Goal: Transaction & Acquisition: Purchase product/service

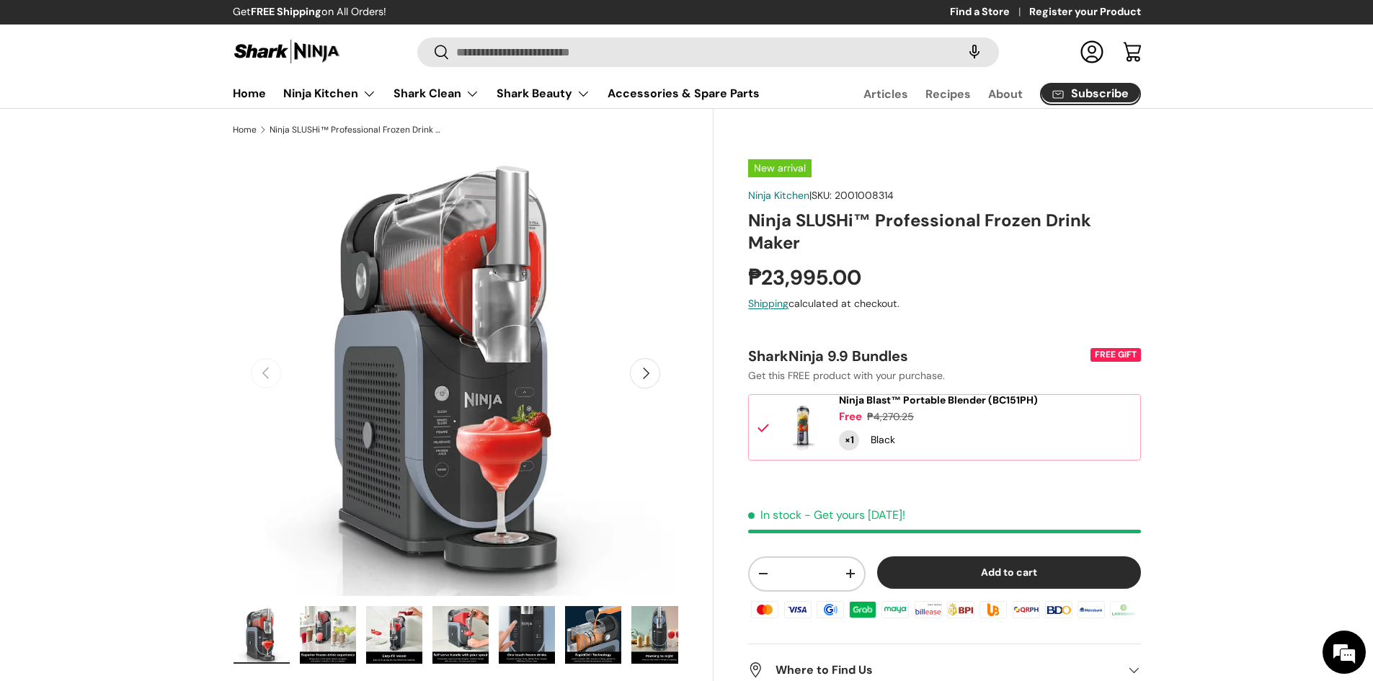
click at [1105, 92] on span "Subscribe" at bounding box center [1100, 94] width 58 height 12
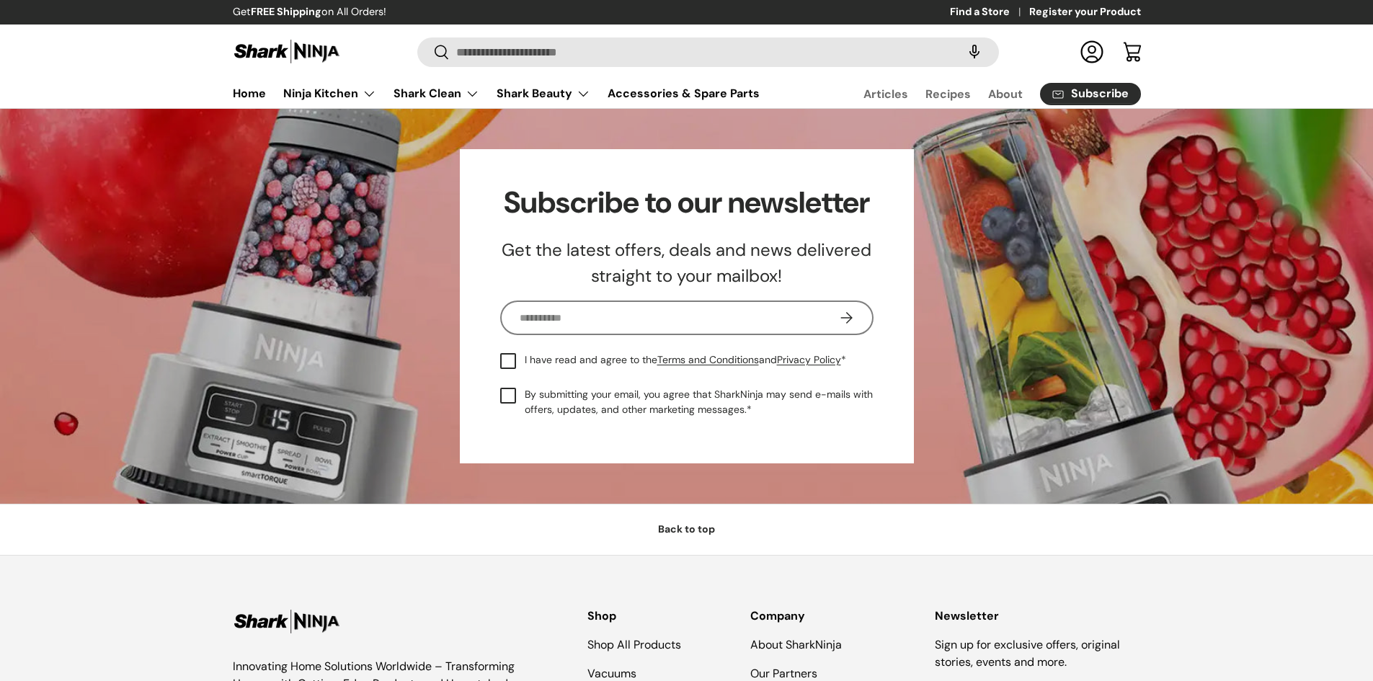
click at [620, 323] on input "Email" at bounding box center [680, 318] width 357 height 28
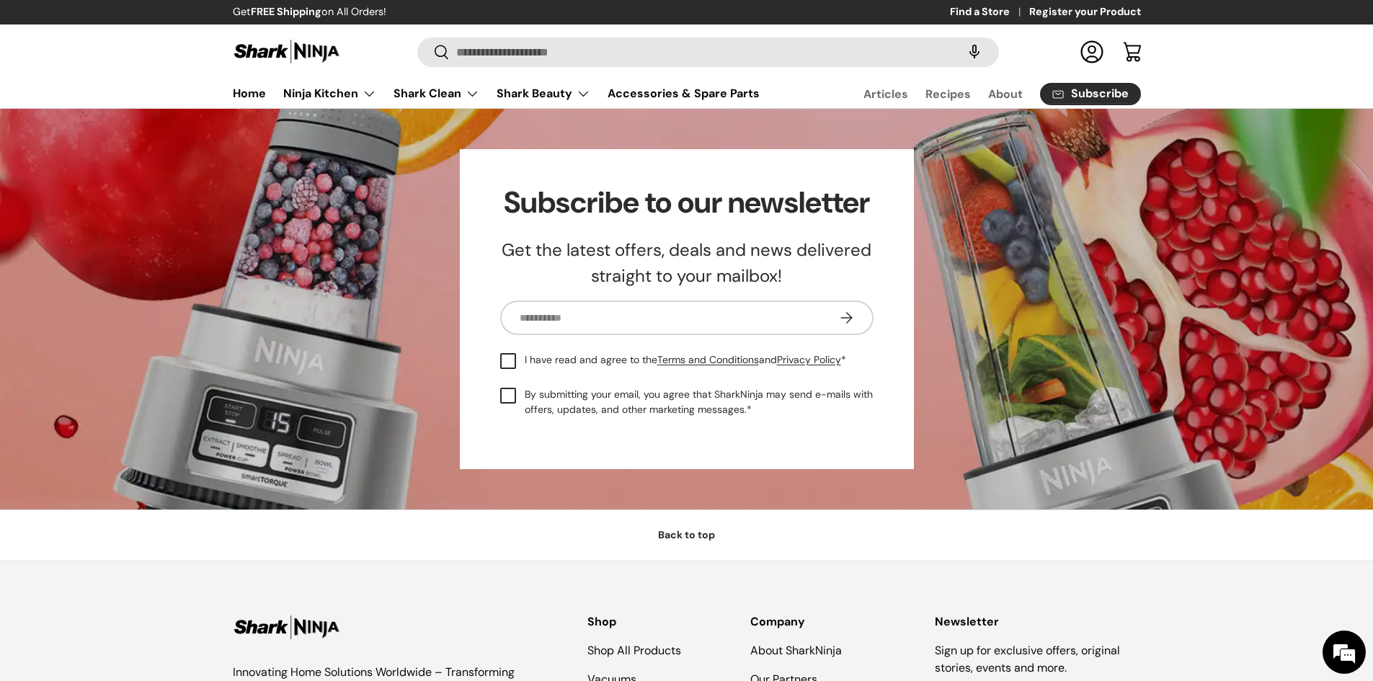
click at [510, 355] on label "I have read and agree to the Terms and Conditions and Privacy Policy *" at bounding box center [673, 360] width 346 height 17
click at [503, 391] on label "By submitting your email, you agree that SharkNinja may send e-mails with offer…" at bounding box center [686, 402] width 373 height 30
click at [784, 319] on input "Email" at bounding box center [680, 318] width 357 height 28
type input "**********"
click at [846, 319] on button "Subscribe" at bounding box center [846, 318] width 55 height 35
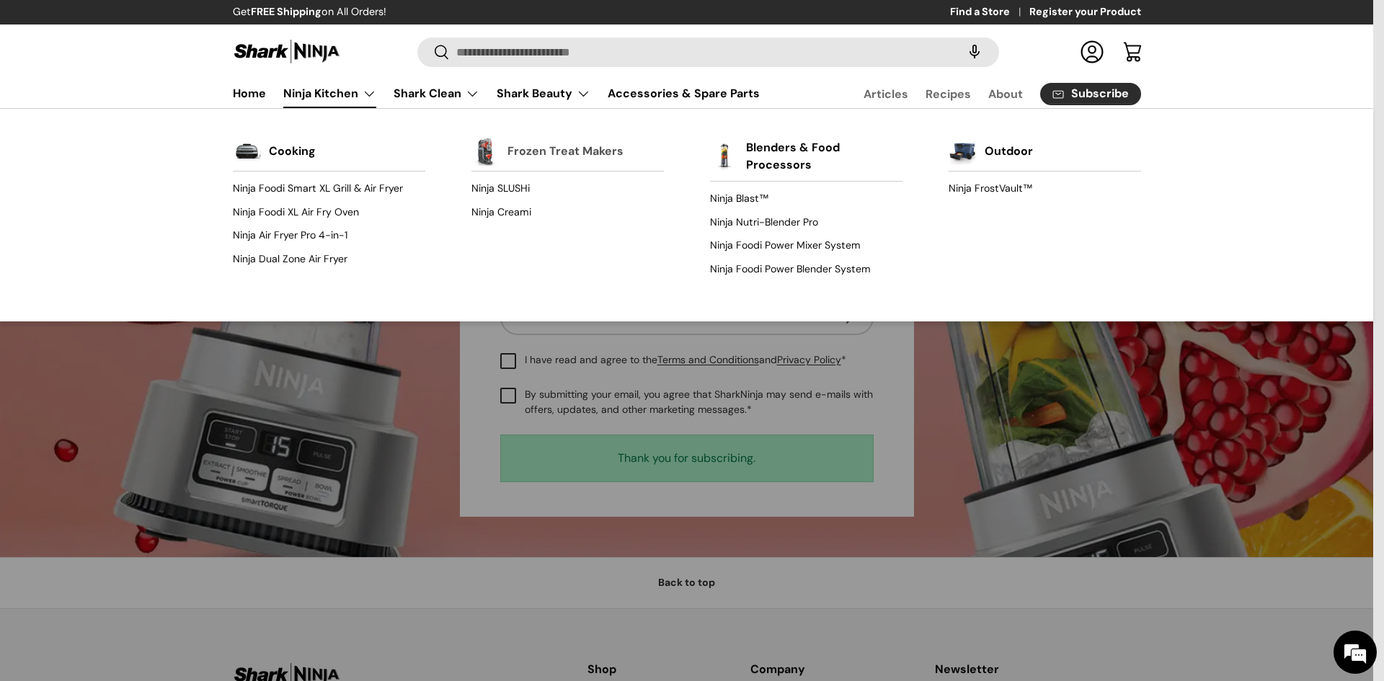
click at [549, 161] on link "Frozen Treat Makers" at bounding box center [565, 152] width 116 height 32
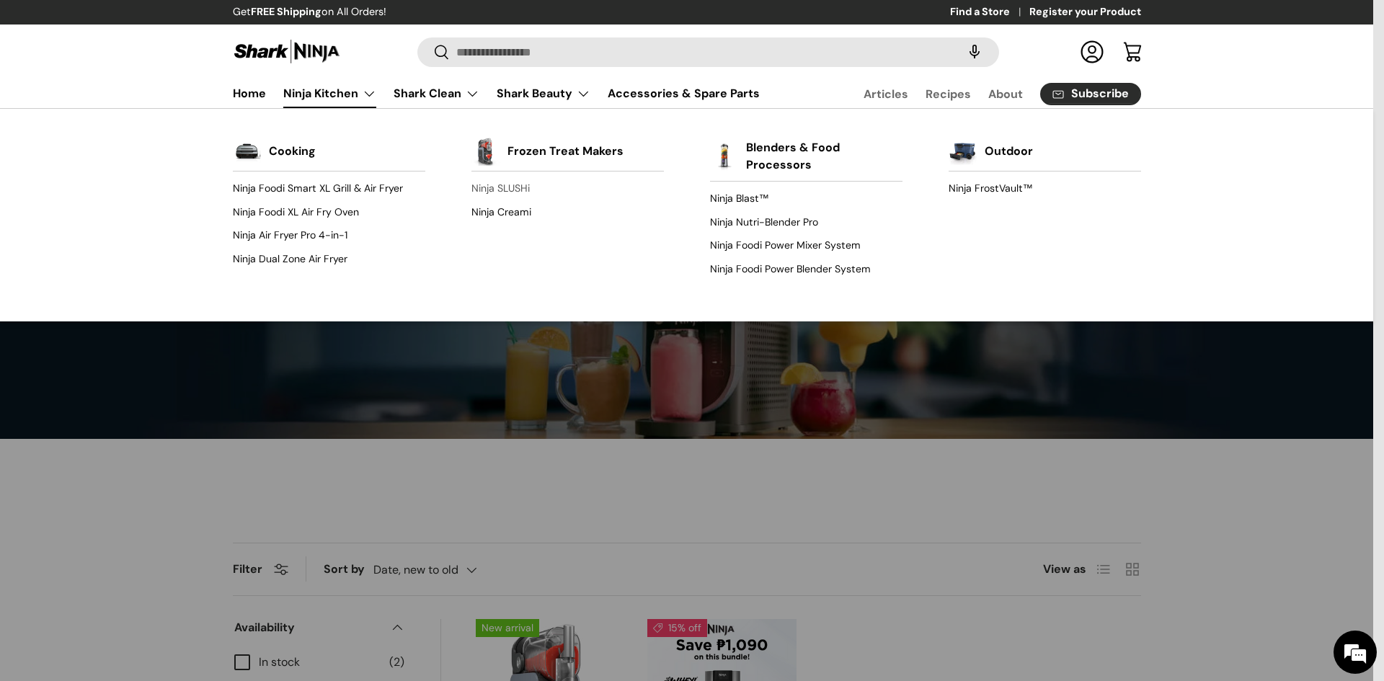
click at [501, 187] on link "Ninja SLUSHi" at bounding box center [567, 188] width 192 height 23
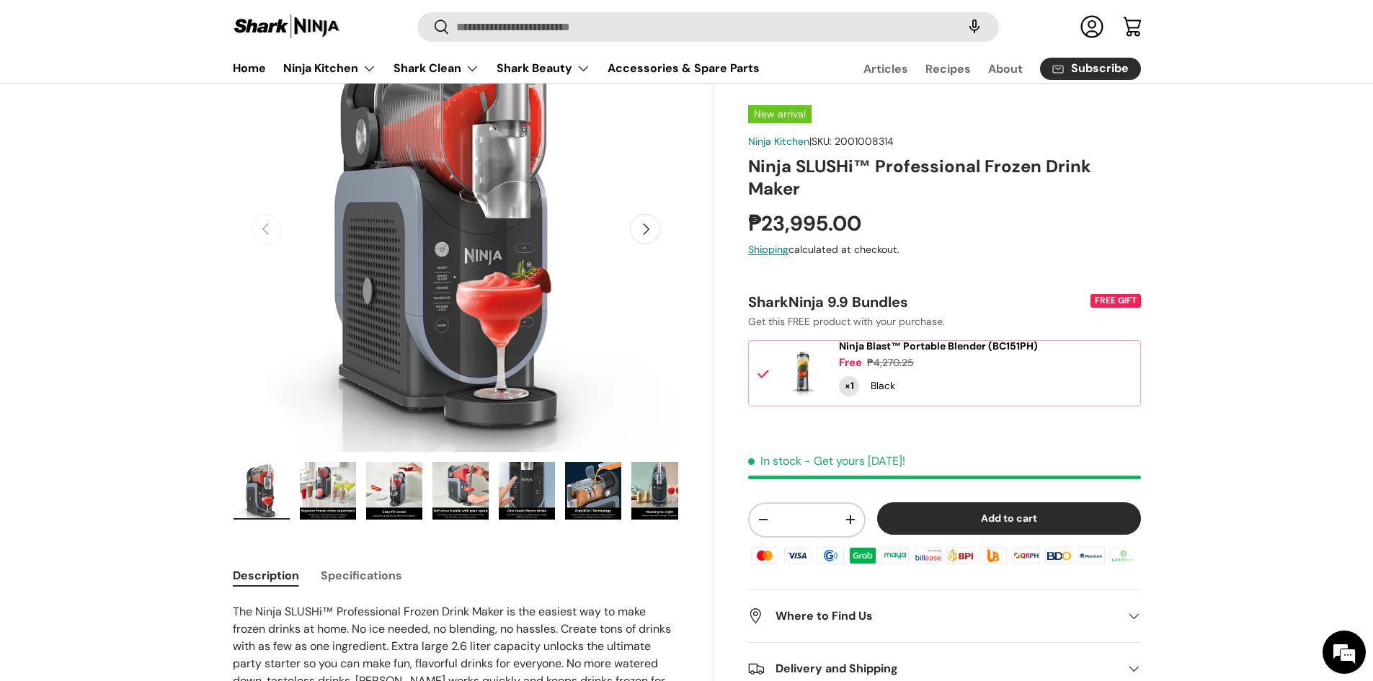
click at [1020, 525] on button "Add to cart" at bounding box center [1009, 518] width 264 height 32
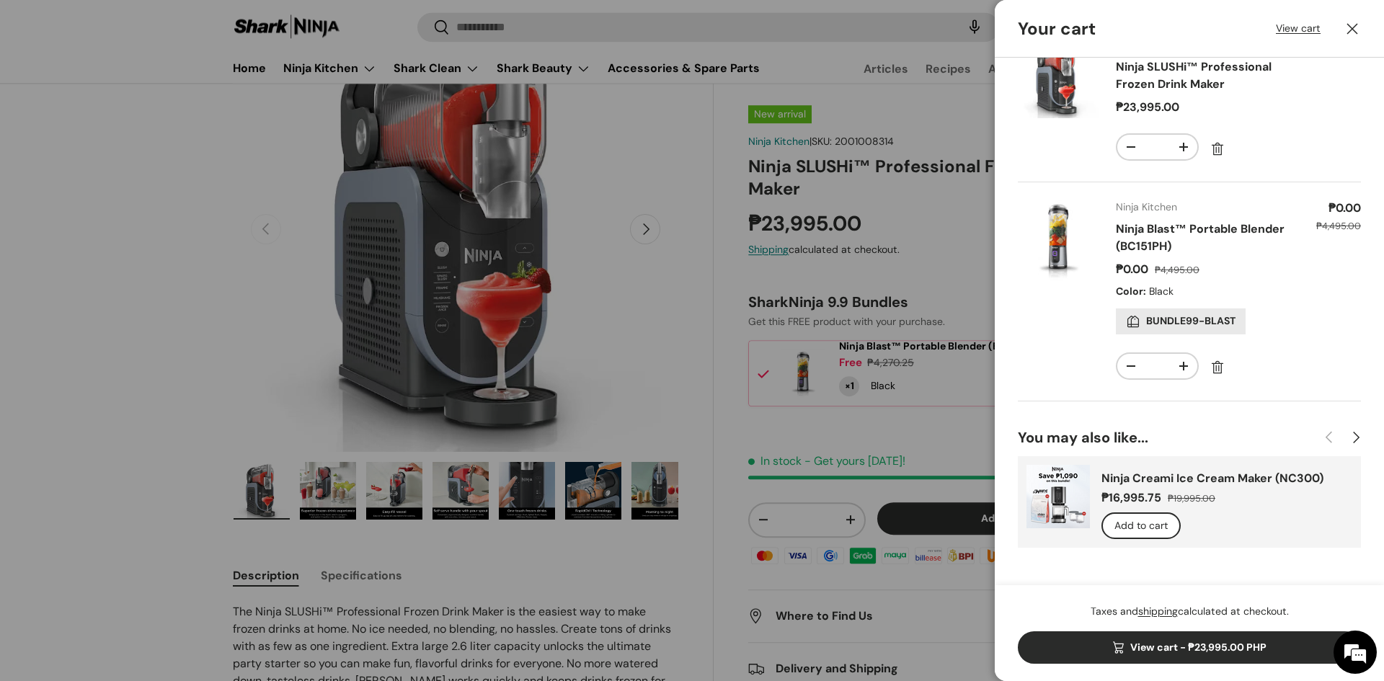
scroll to position [56, 0]
click at [1272, 647] on link "View cart - ₱23,995.00 PHP" at bounding box center [1189, 647] width 343 height 32
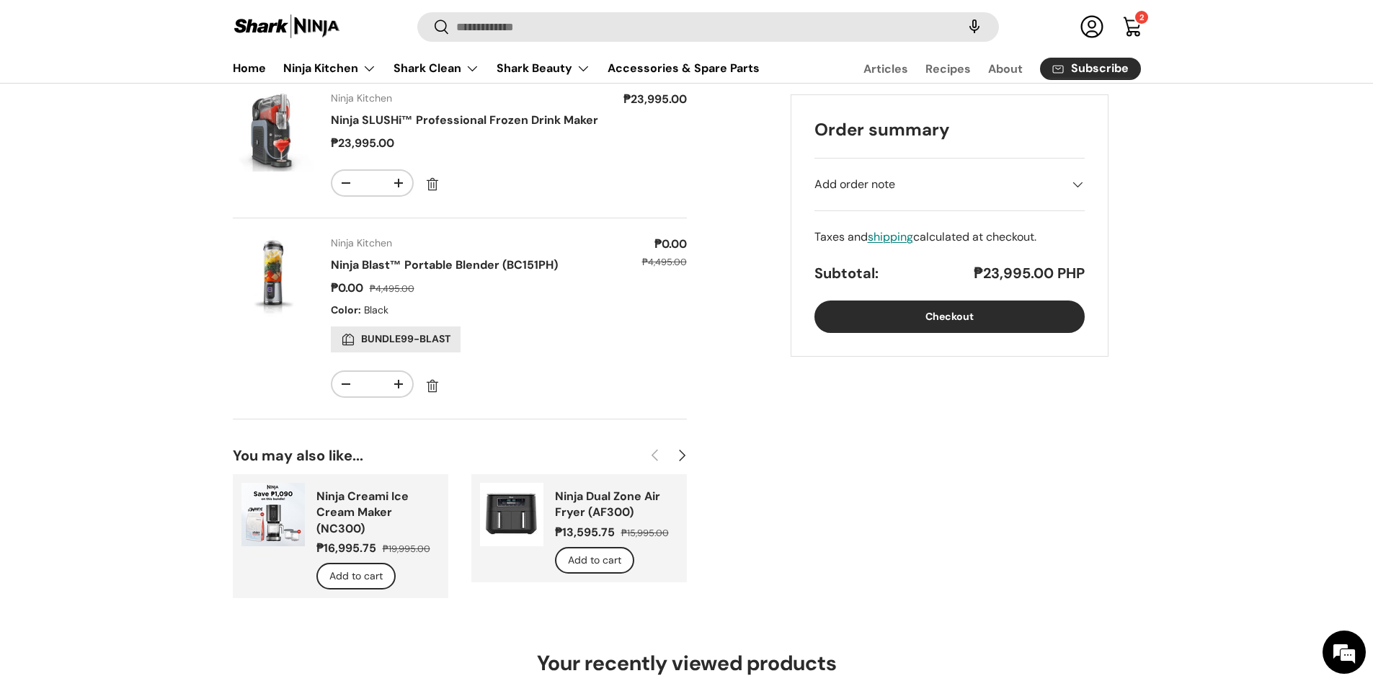
scroll to position [10, 0]
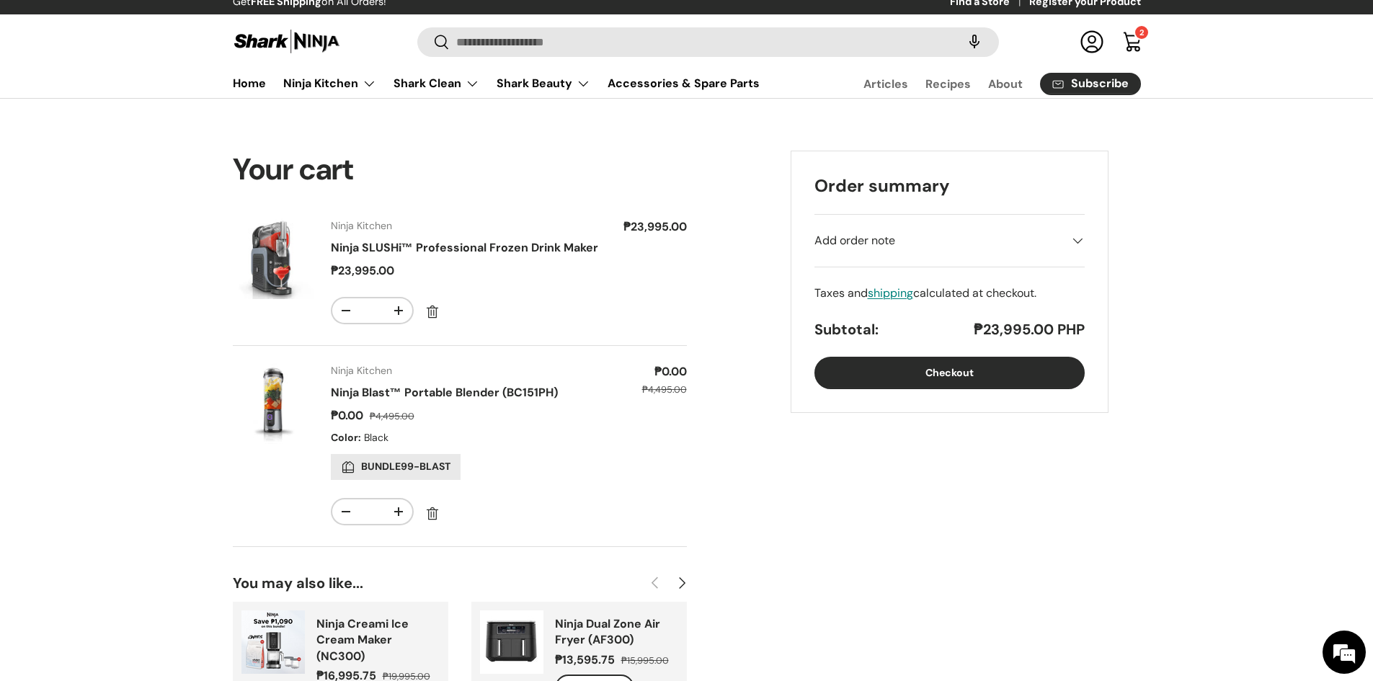
click at [988, 376] on button "Checkout" at bounding box center [950, 373] width 270 height 32
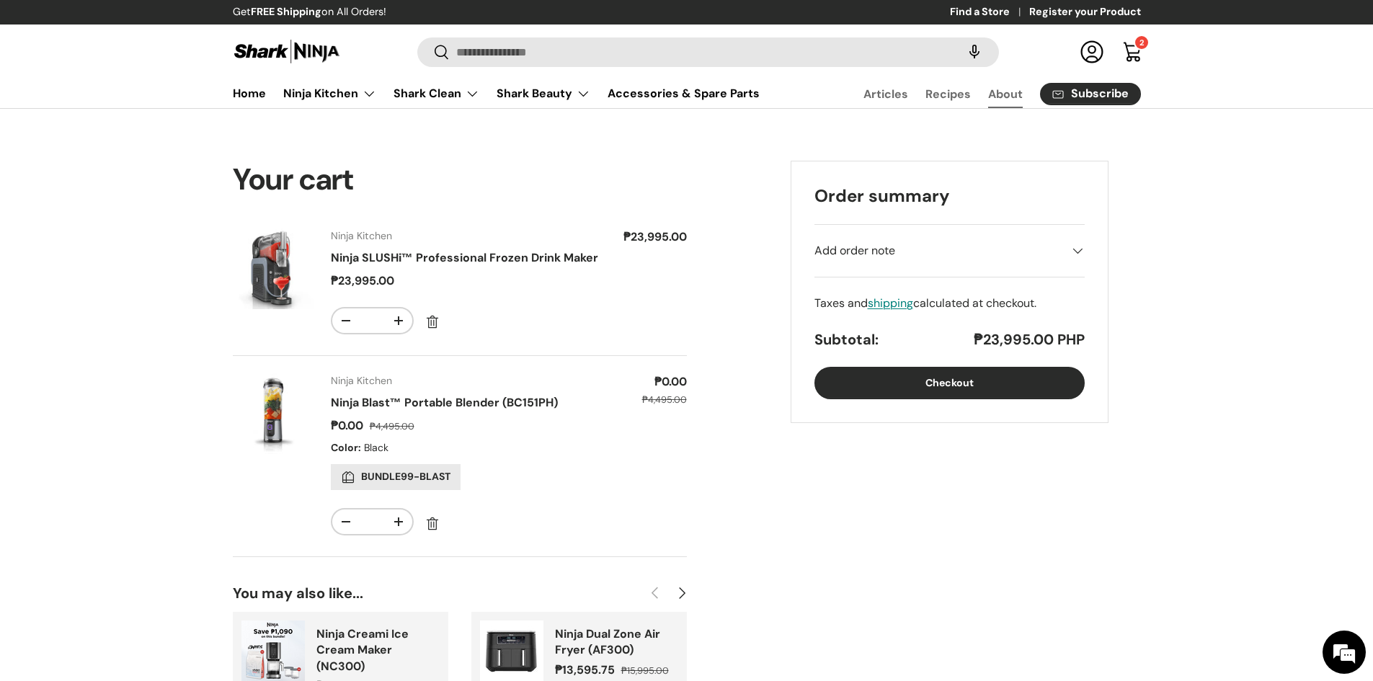
click at [1011, 96] on link "About" at bounding box center [1005, 94] width 35 height 28
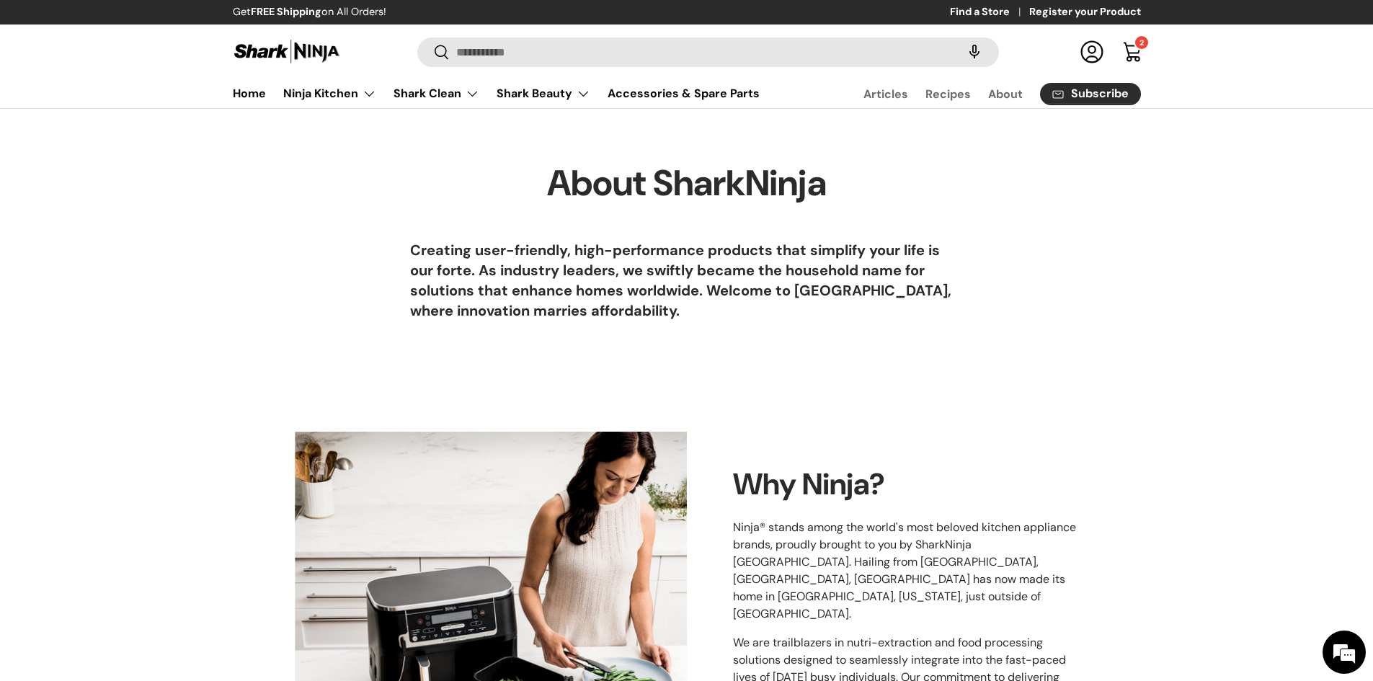
click at [985, 13] on link "Find a Store" at bounding box center [989, 12] width 79 height 16
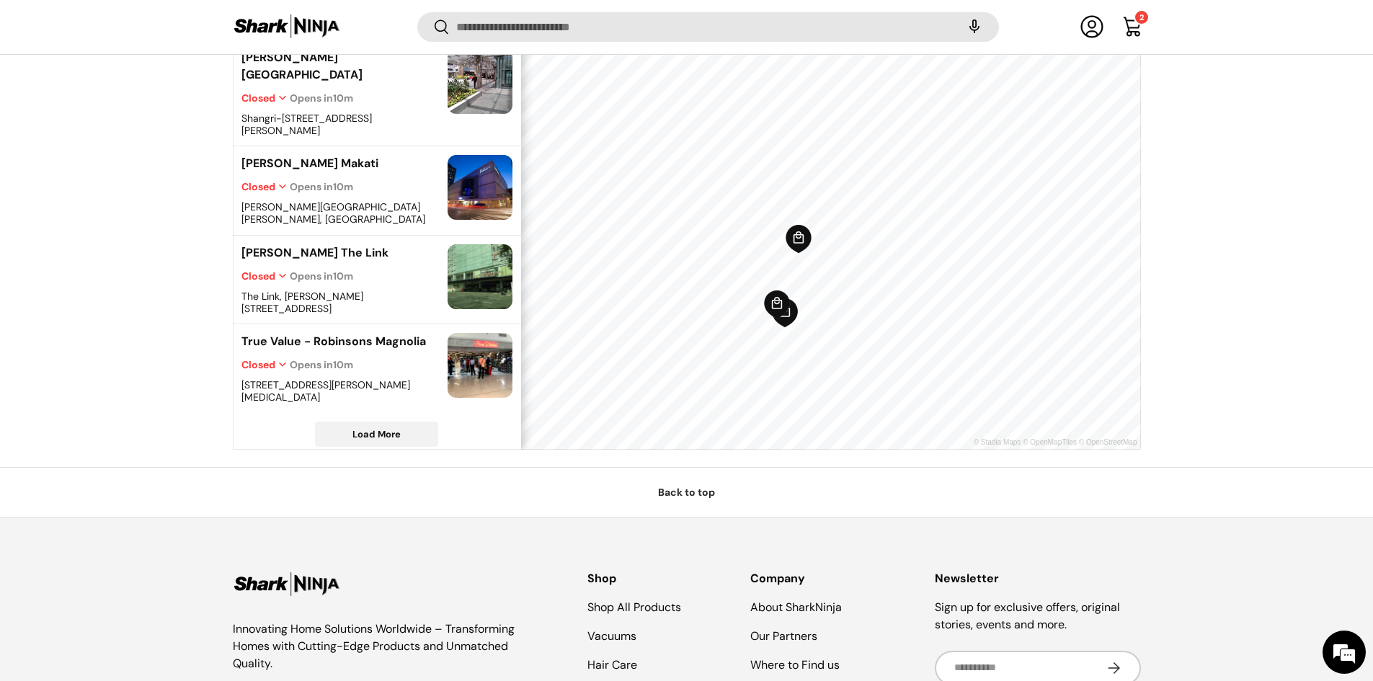
scroll to position [660, 0]
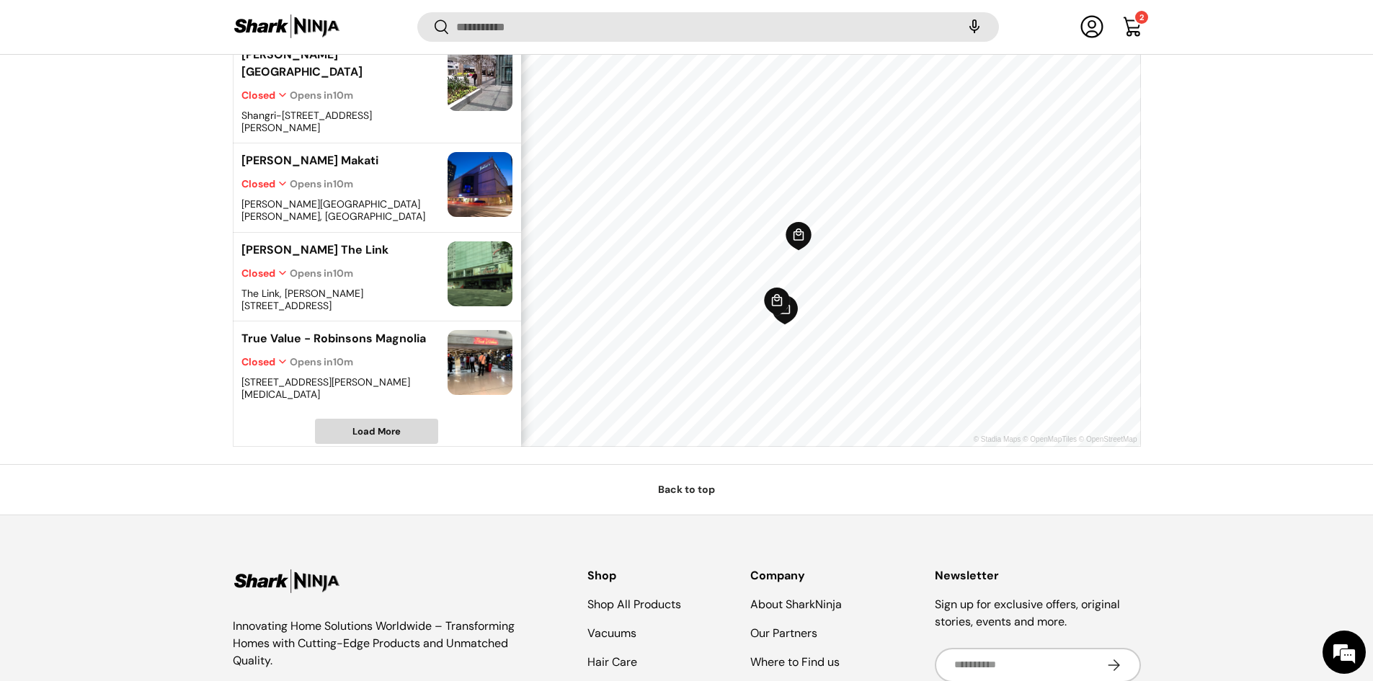
click at [401, 420] on span "Load More" at bounding box center [377, 432] width 122 height 24
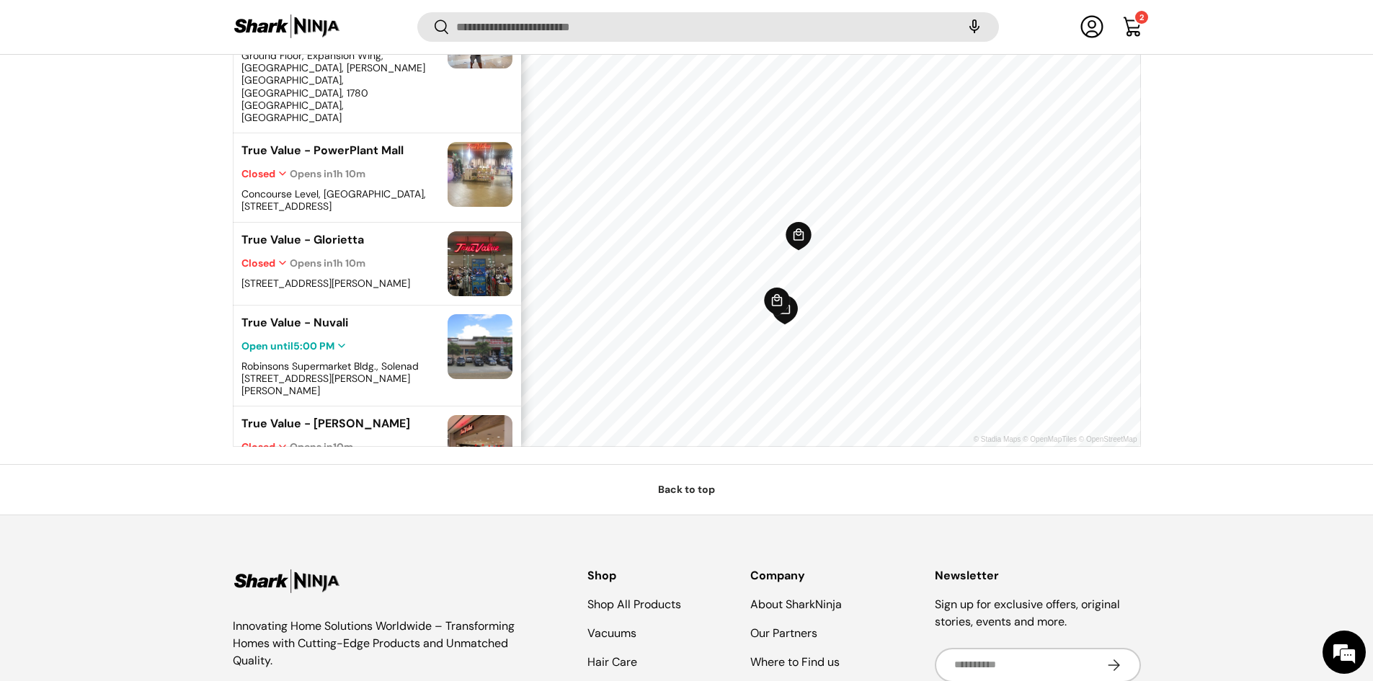
scroll to position [563, 0]
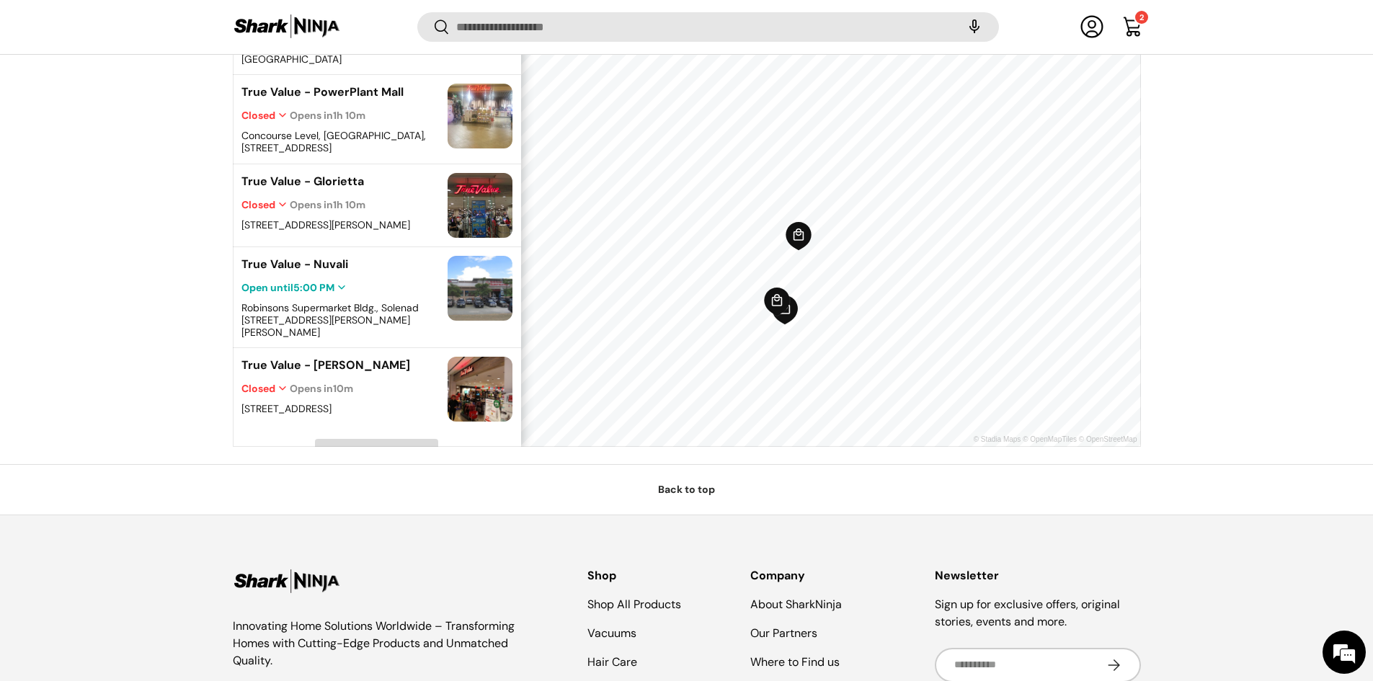
click at [378, 445] on span "Load More" at bounding box center [376, 451] width 48 height 12
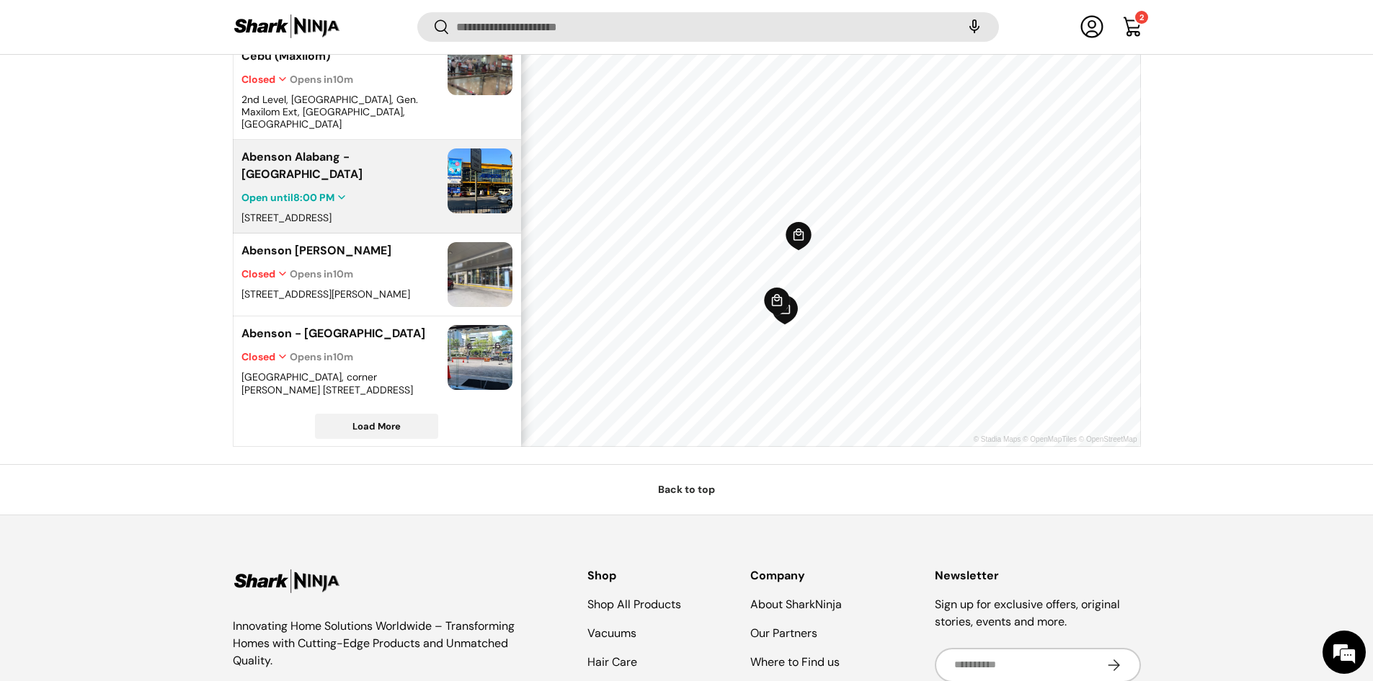
scroll to position [1151, 0]
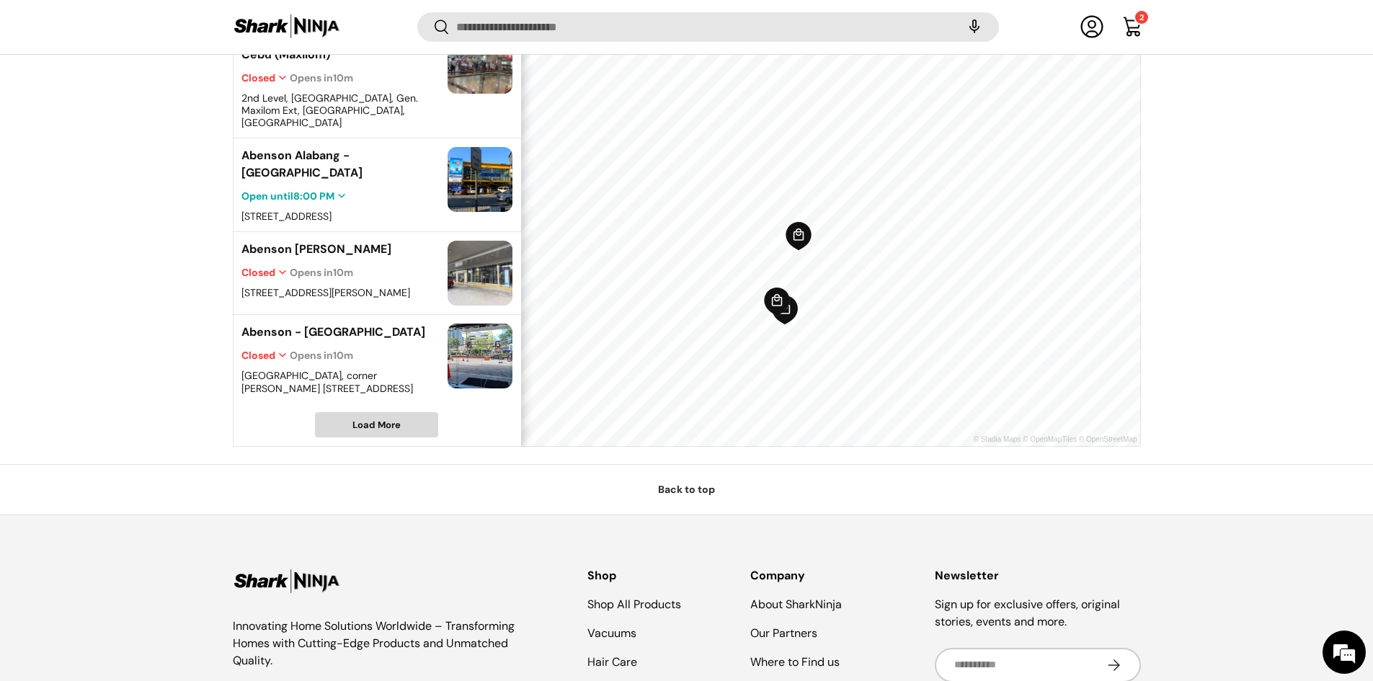
click at [377, 419] on span "Load More" at bounding box center [376, 425] width 48 height 12
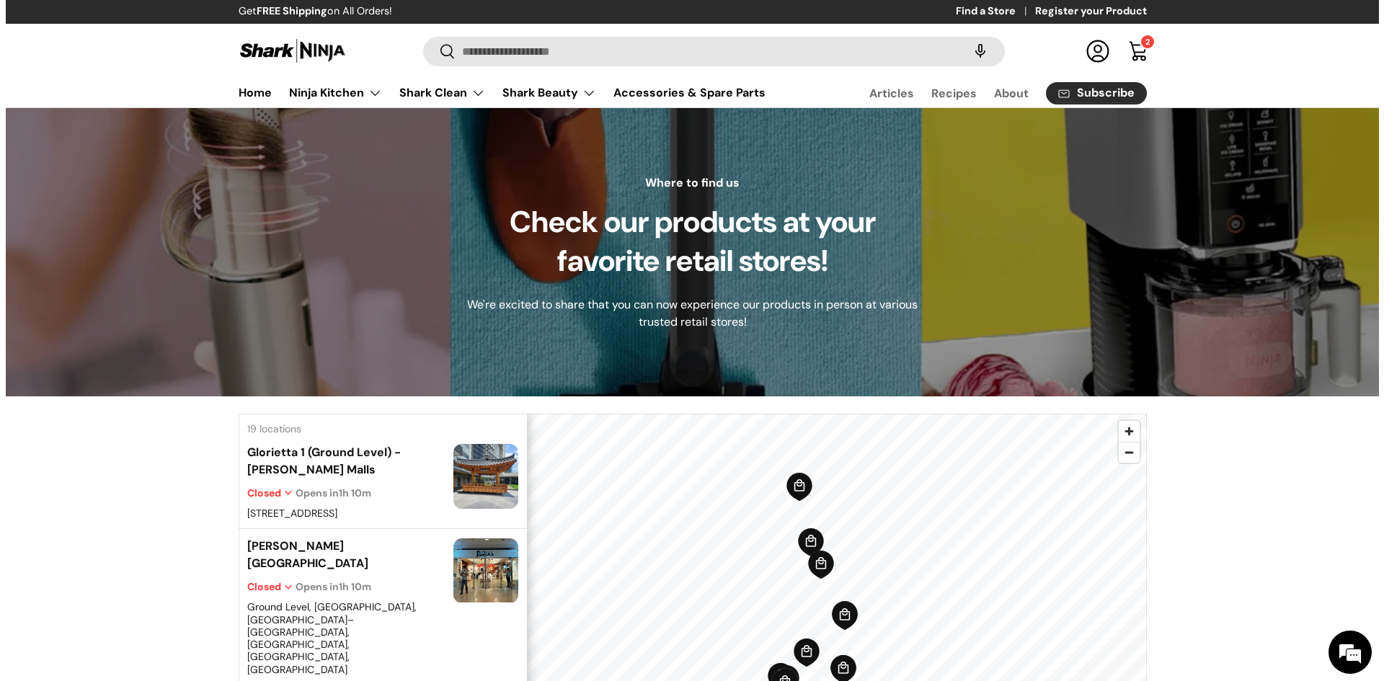
scroll to position [0, 0]
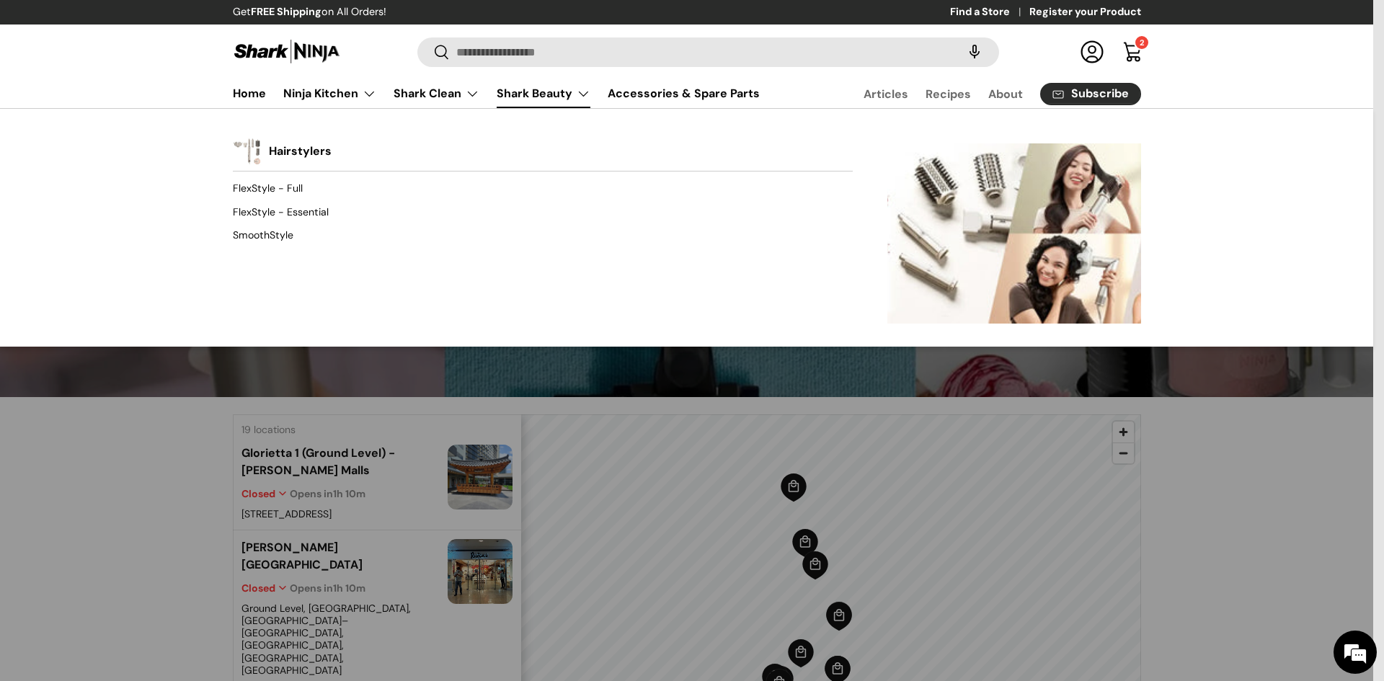
click at [543, 93] on link "Shark Beauty" at bounding box center [544, 93] width 94 height 29
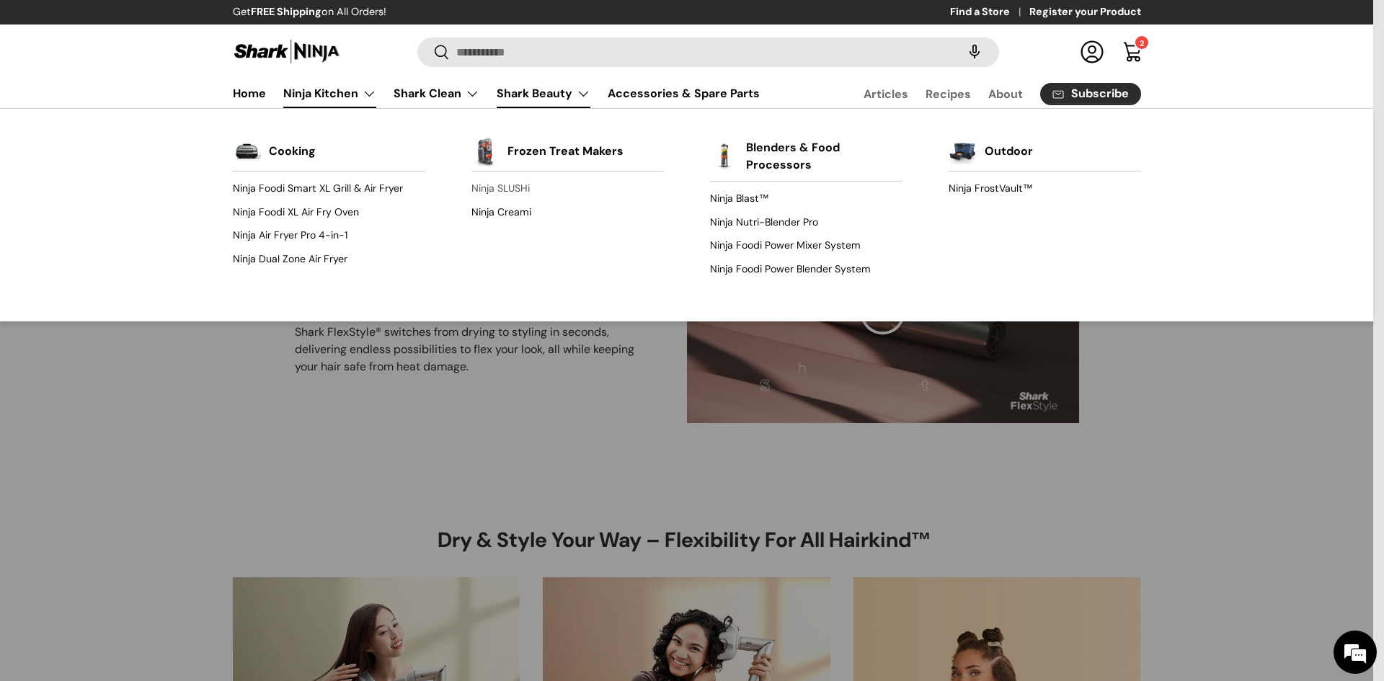
click at [509, 190] on link "Ninja SLUSHi" at bounding box center [567, 188] width 192 height 23
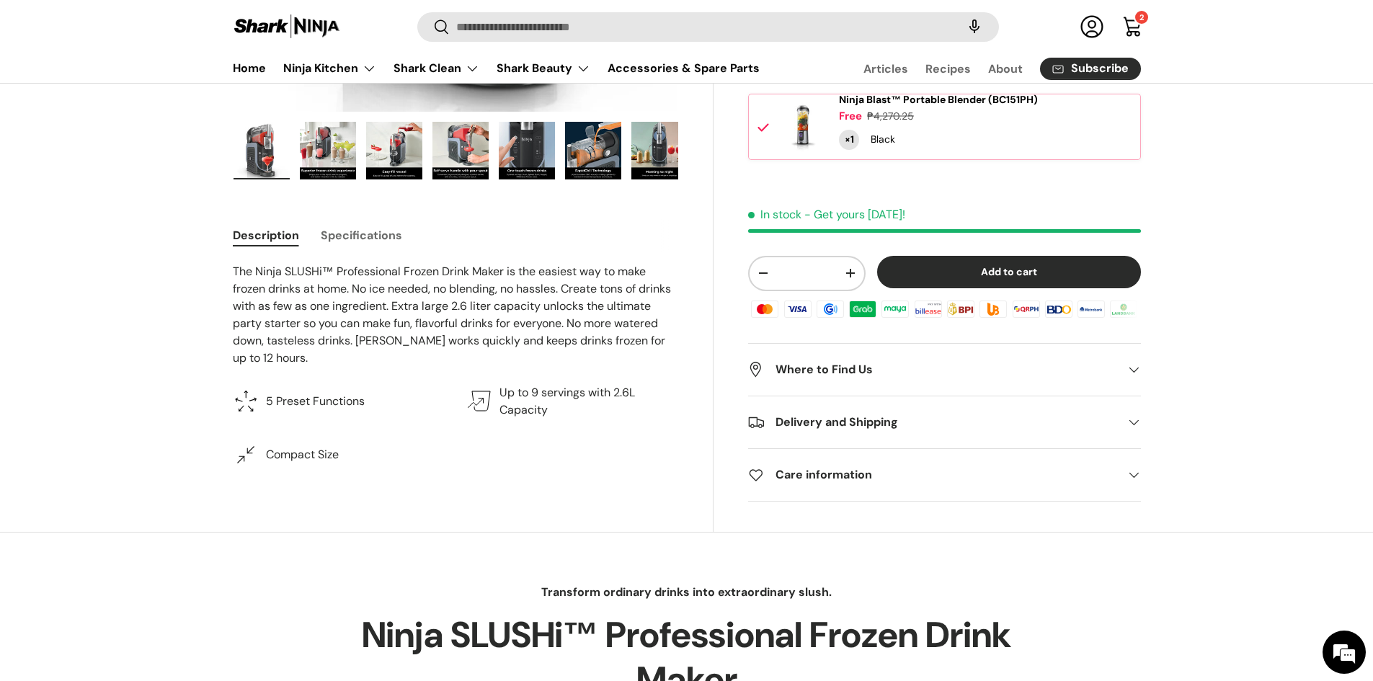
scroll to position [505, 0]
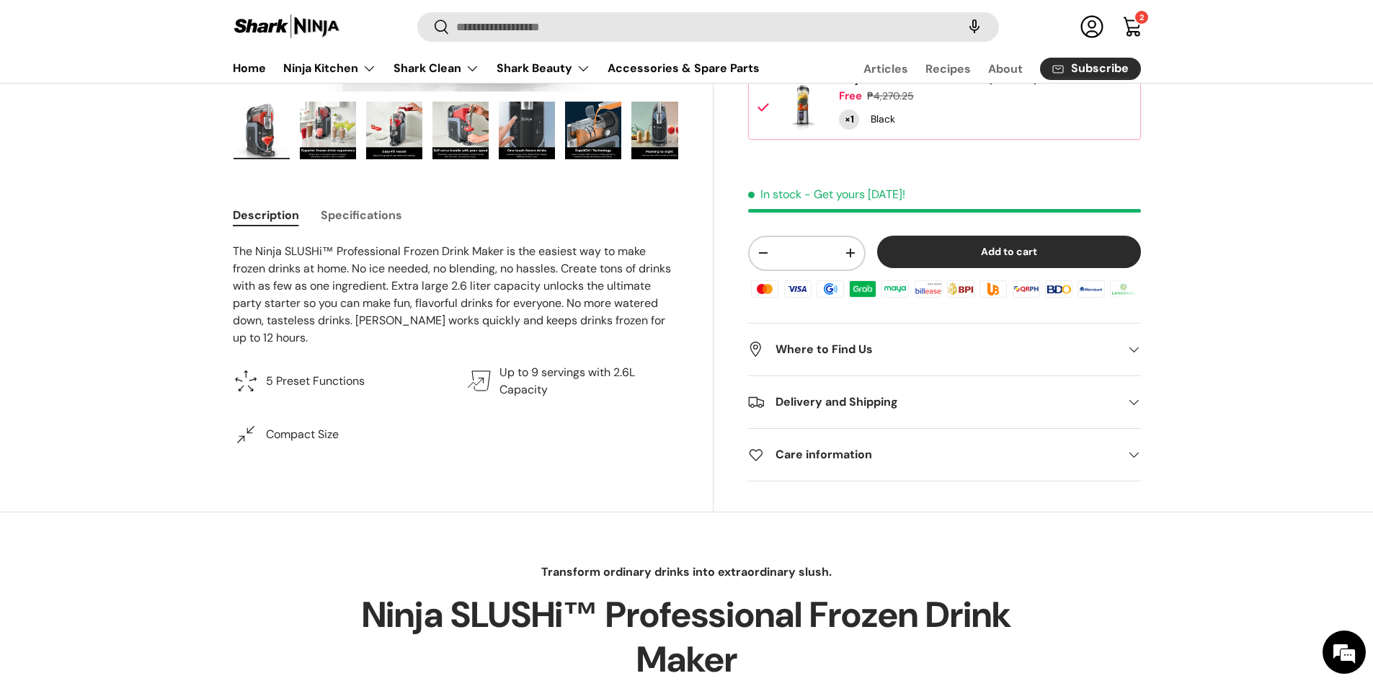
click at [1015, 242] on button "Add to cart" at bounding box center [1009, 252] width 264 height 32
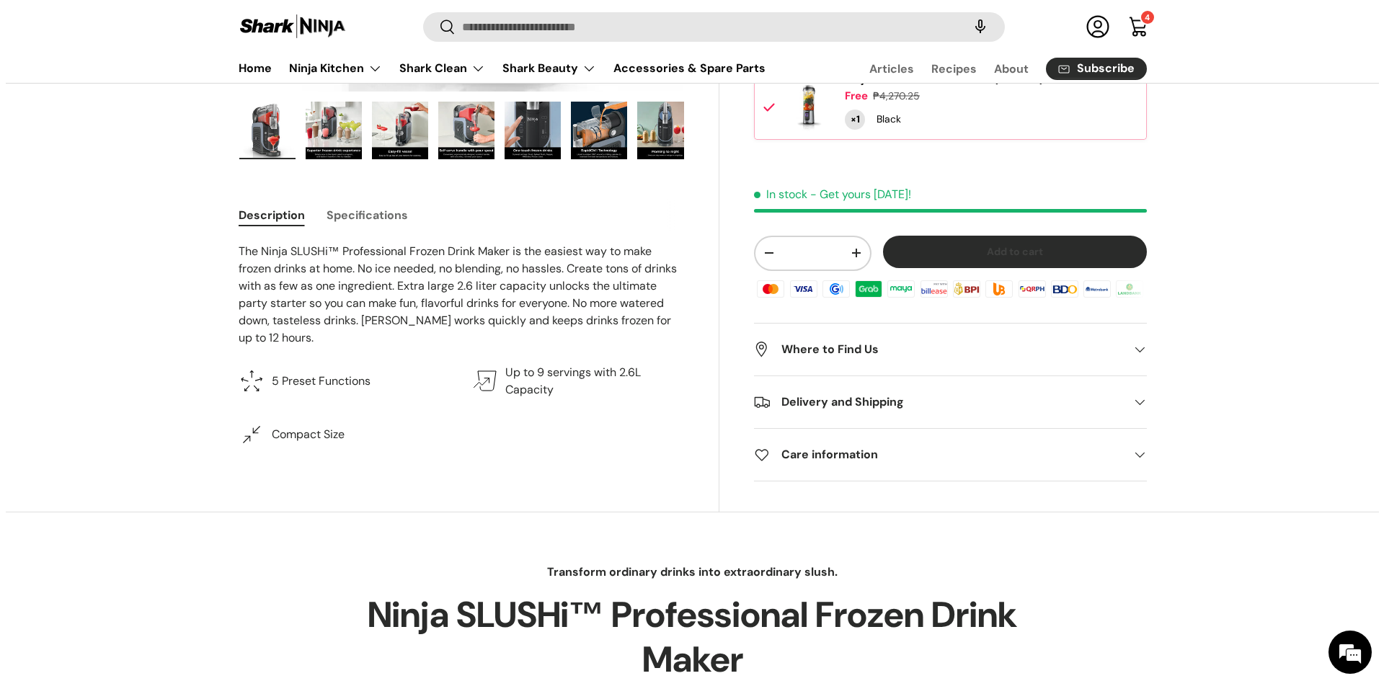
scroll to position [0, 0]
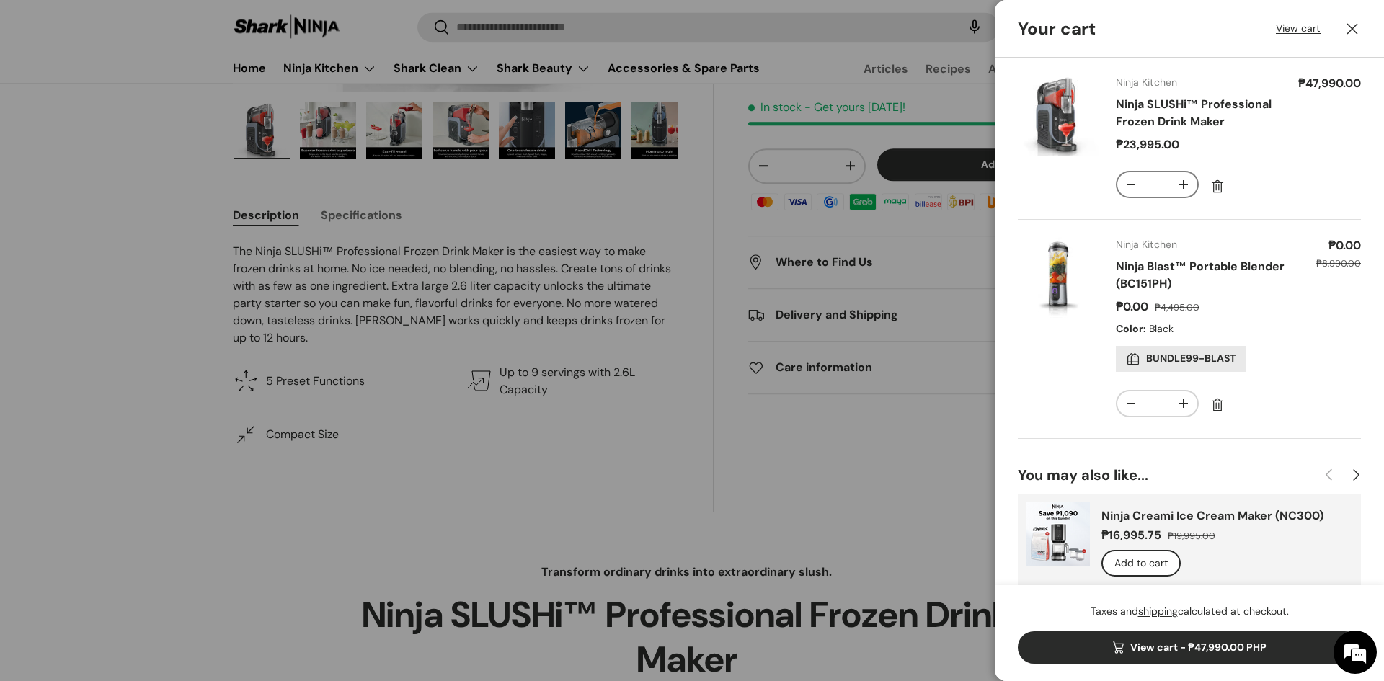
click at [1125, 197] on button "-" at bounding box center [1130, 184] width 27 height 25
type input "*"
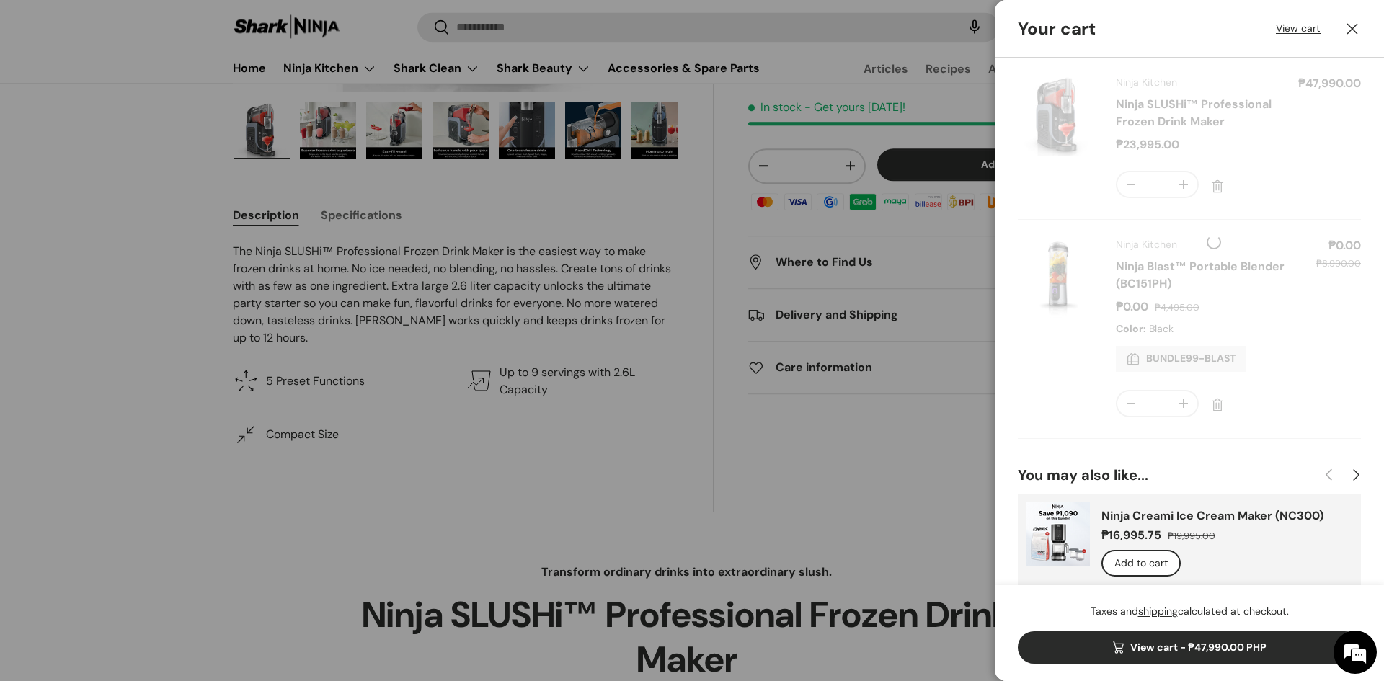
click at [1127, 420] on form "Product Price Quantity Ninja Kitchen Ninja SLUSHi™ Professional Frozen Drink Ma…" at bounding box center [1189, 256] width 343 height 363
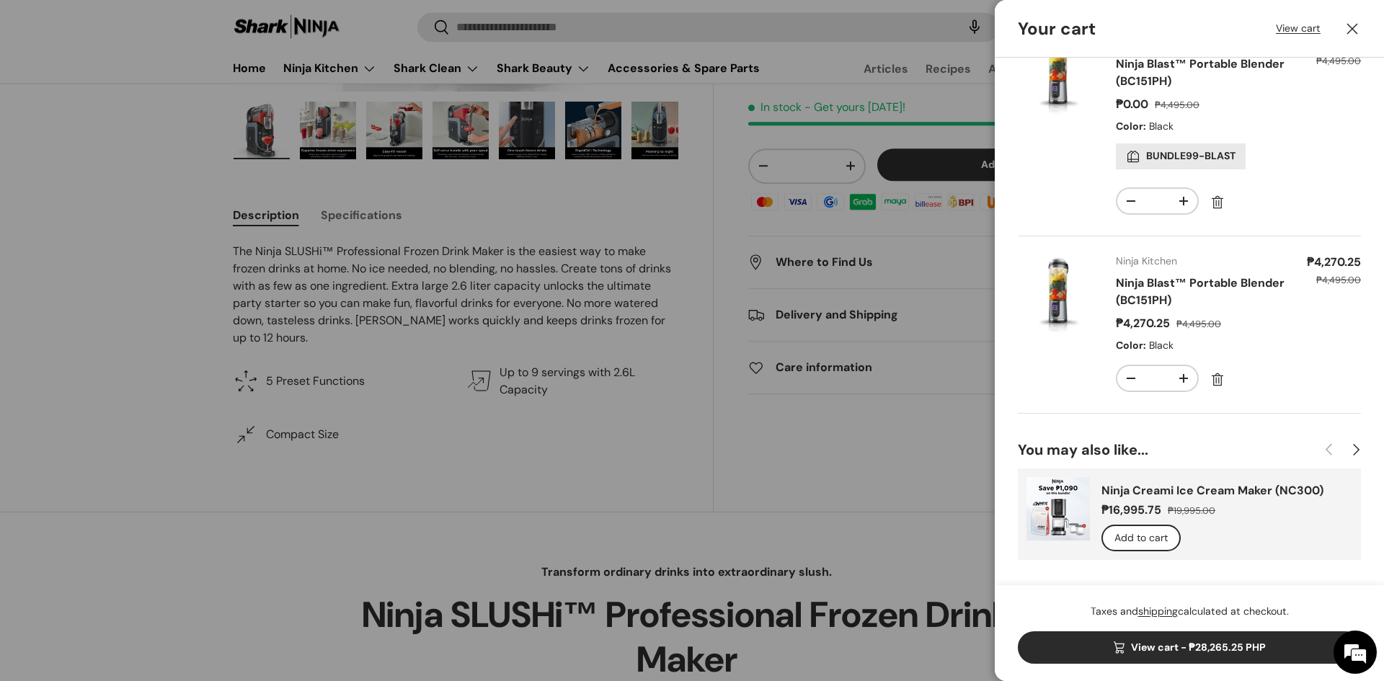
scroll to position [234, 0]
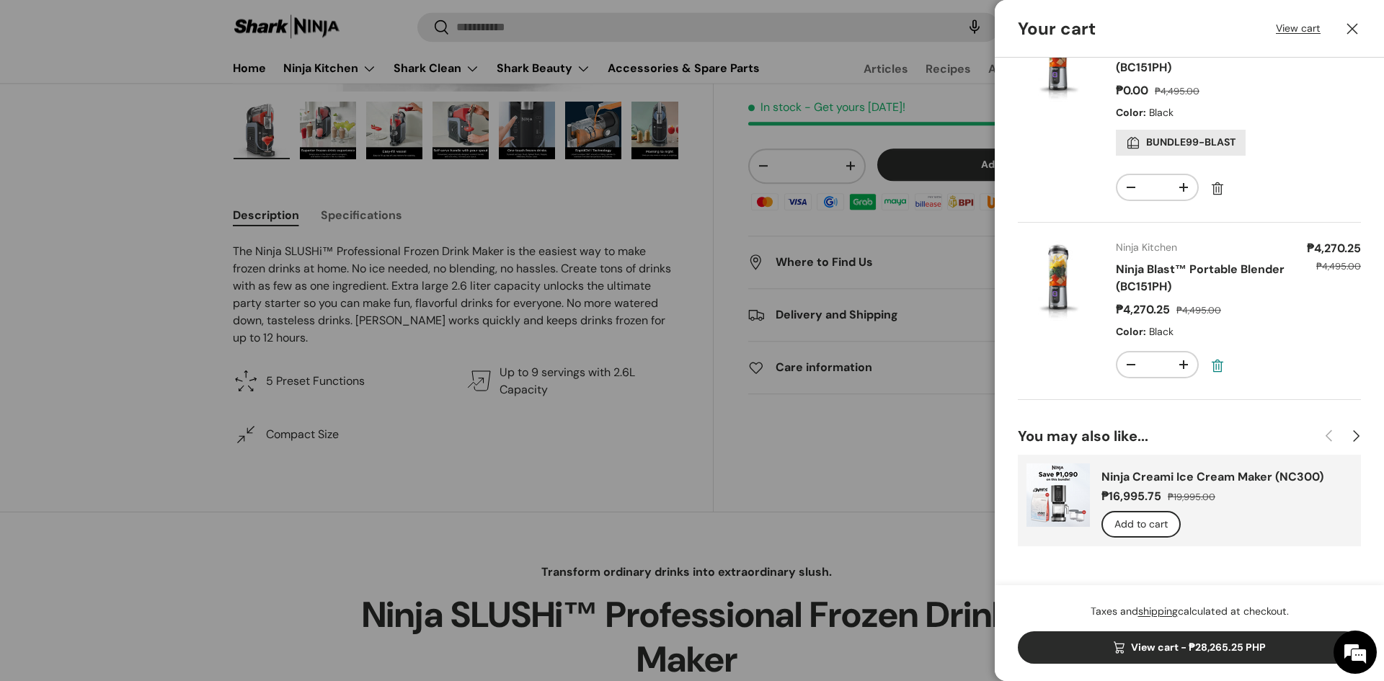
click at [1215, 367] on link "Remove" at bounding box center [1217, 366] width 26 height 26
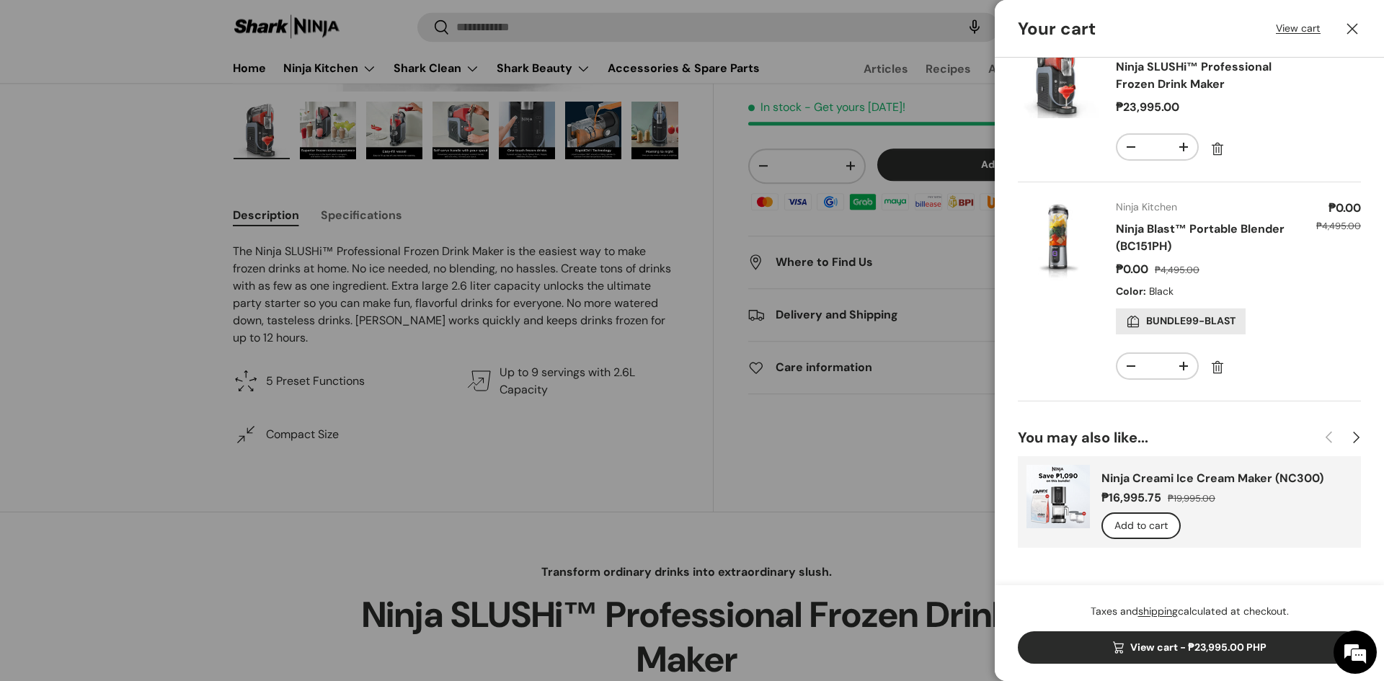
scroll to position [56, 0]
click at [1115, 639] on link "View cart - ₱23,995.00 PHP" at bounding box center [1189, 647] width 343 height 32
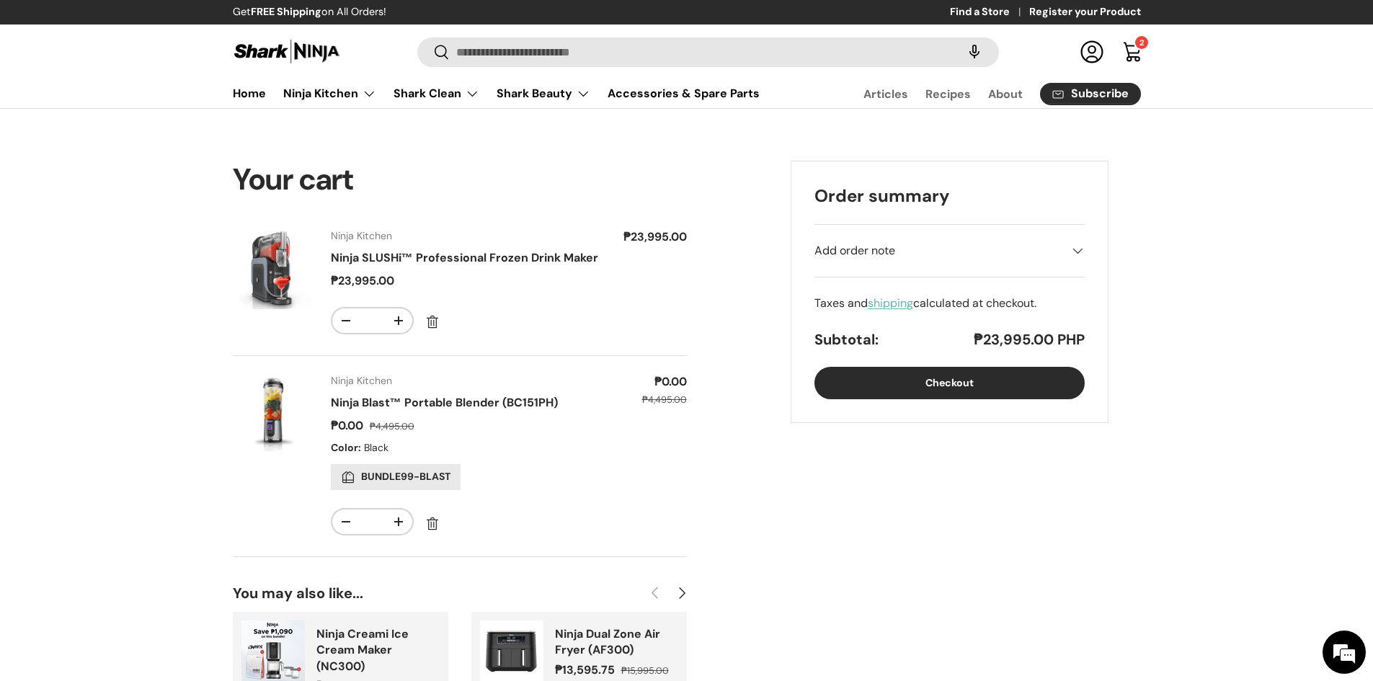
click at [893, 304] on link "shipping" at bounding box center [890, 303] width 45 height 15
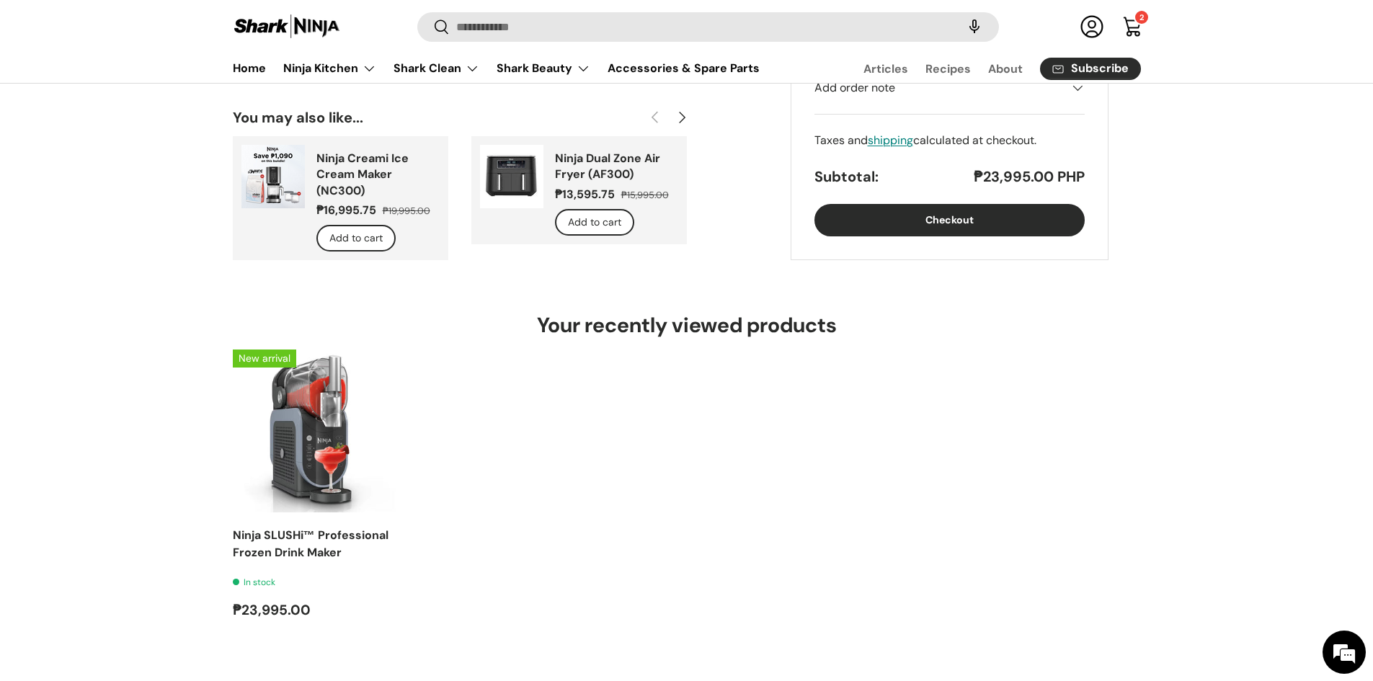
scroll to position [72, 0]
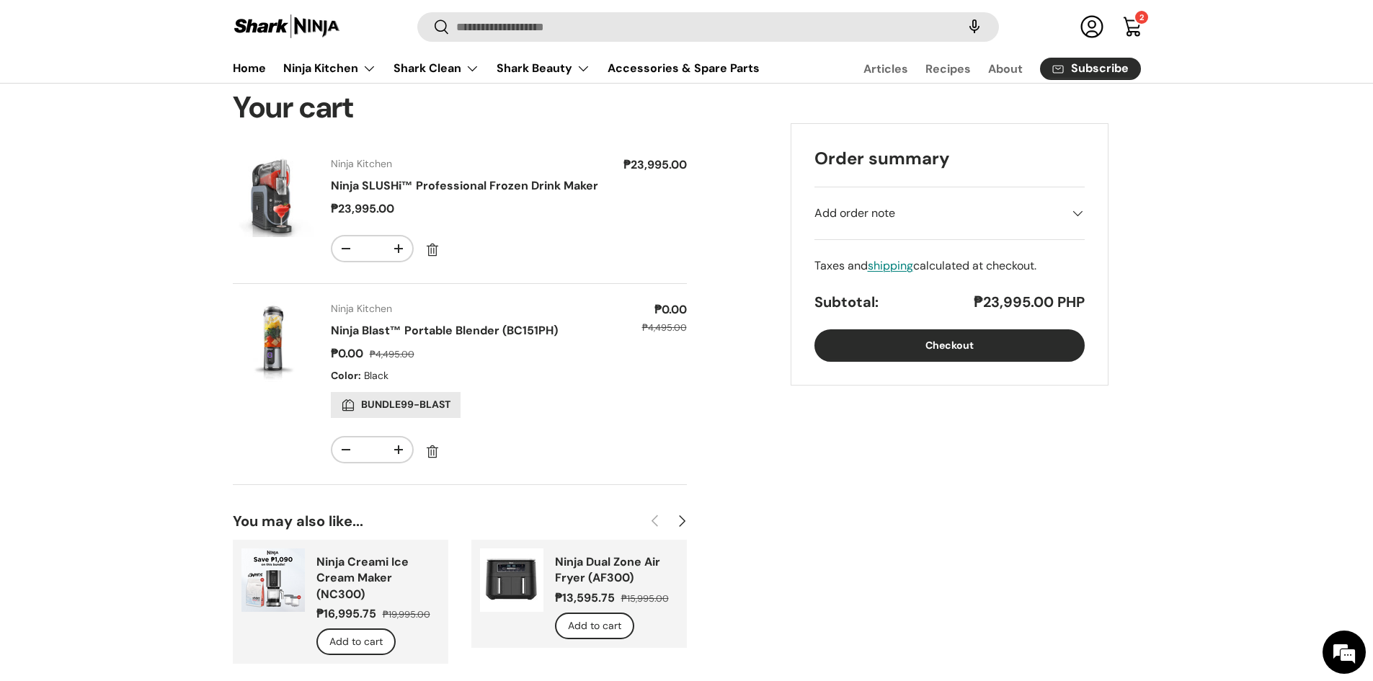
click at [937, 347] on button "Checkout" at bounding box center [950, 345] width 270 height 32
